Goal: Task Accomplishment & Management: Complete application form

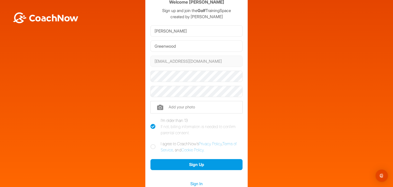
scroll to position [26, 0]
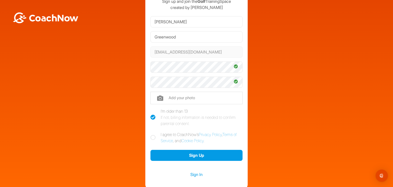
click at [151, 138] on icon at bounding box center [153, 137] width 5 height 5
click at [151, 135] on input "I agree to CoachNow's Privacy Policy , Terms of Service , and Cookie Policy ." at bounding box center [152, 132] width 3 height 3
checkbox input "true"
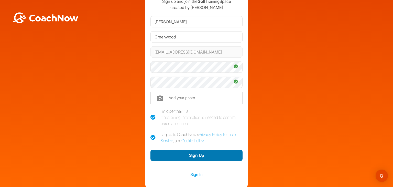
click at [168, 154] on button "Sign Up" at bounding box center [197, 155] width 92 height 11
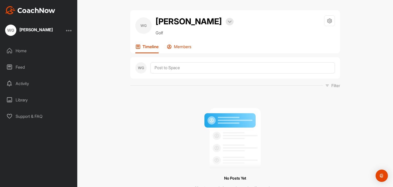
click at [176, 49] on div "Members" at bounding box center [179, 48] width 25 height 9
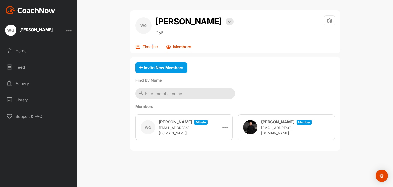
click at [154, 45] on p "Timeline" at bounding box center [150, 46] width 15 height 5
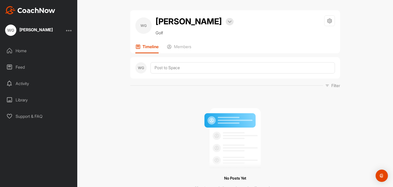
click at [13, 47] on div "Home" at bounding box center [39, 50] width 72 height 13
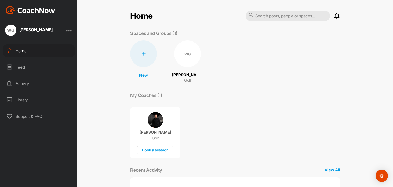
click at [22, 69] on div "Feed" at bounding box center [39, 67] width 72 height 13
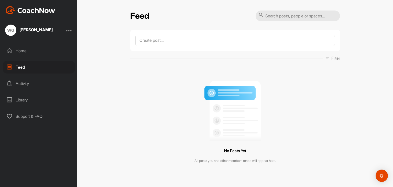
click at [22, 84] on div "Activity" at bounding box center [39, 83] width 72 height 13
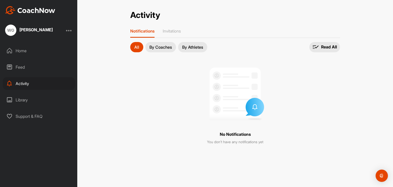
click at [25, 100] on div "Library" at bounding box center [39, 99] width 72 height 13
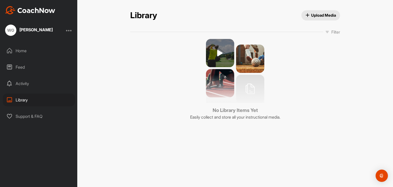
click at [40, 8] on img at bounding box center [30, 10] width 50 height 8
